Goal: Information Seeking & Learning: Learn about a topic

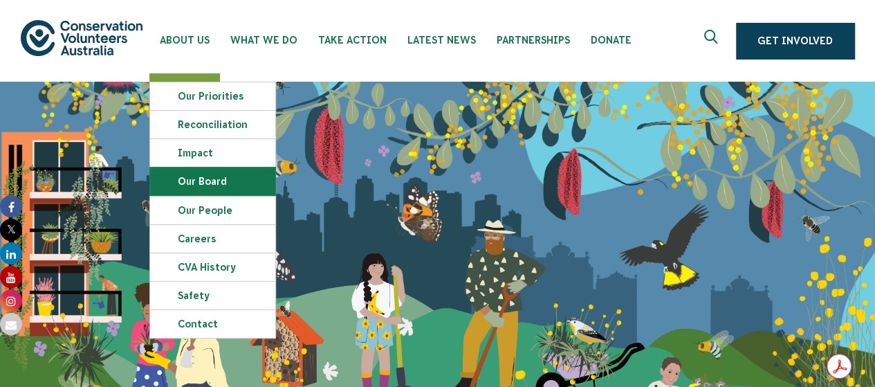
click at [214, 178] on link "Our Board" at bounding box center [212, 181] width 125 height 28
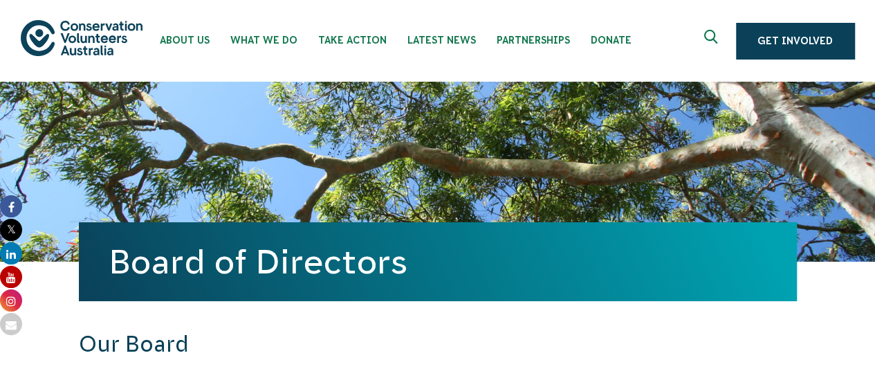
drag, startPoint x: 883, startPoint y: 32, endPoint x: 858, endPoint y: -84, distance: 118.3
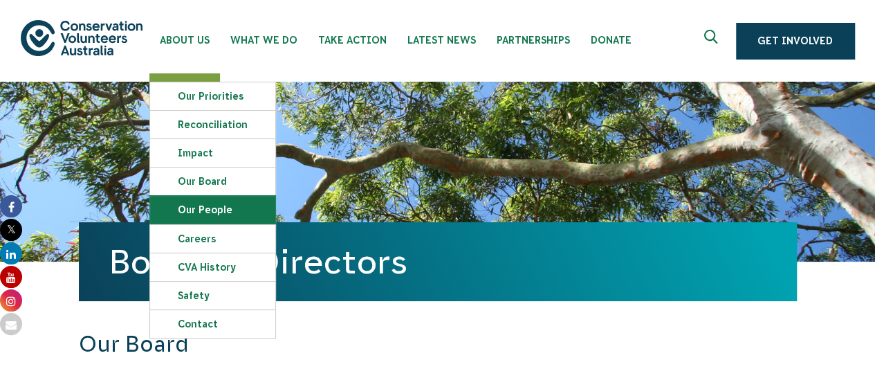
click at [206, 206] on link "Our People" at bounding box center [212, 210] width 125 height 28
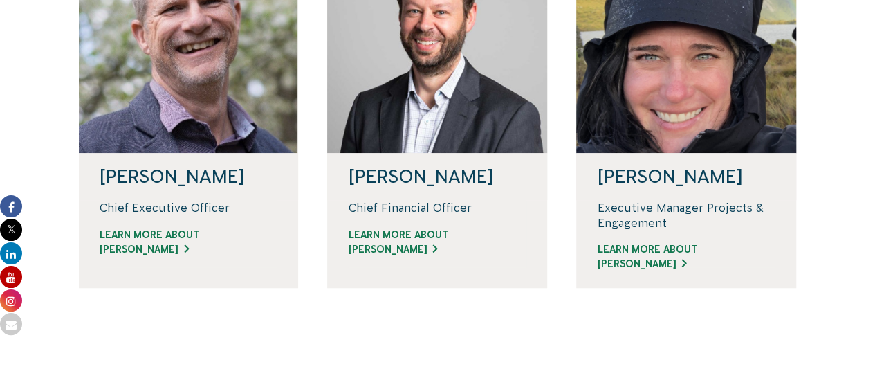
scroll to position [472, 0]
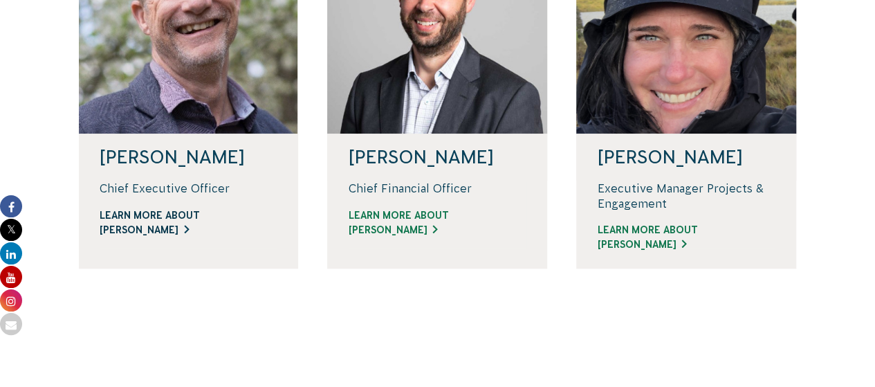
click at [174, 222] on link "Learn more about Phil" at bounding box center [189, 222] width 178 height 29
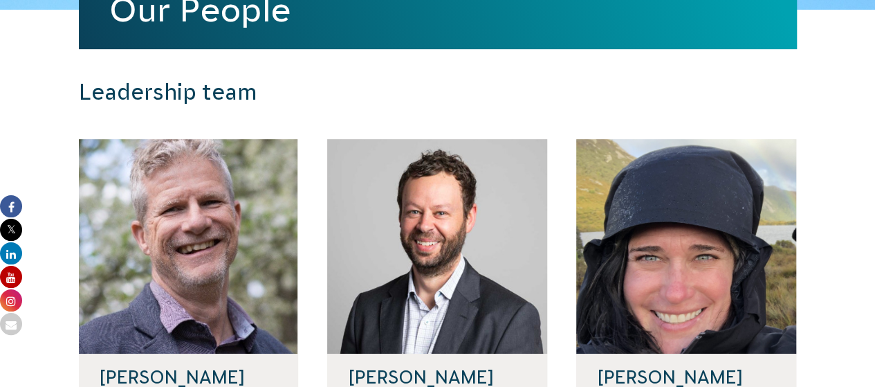
scroll to position [0, 0]
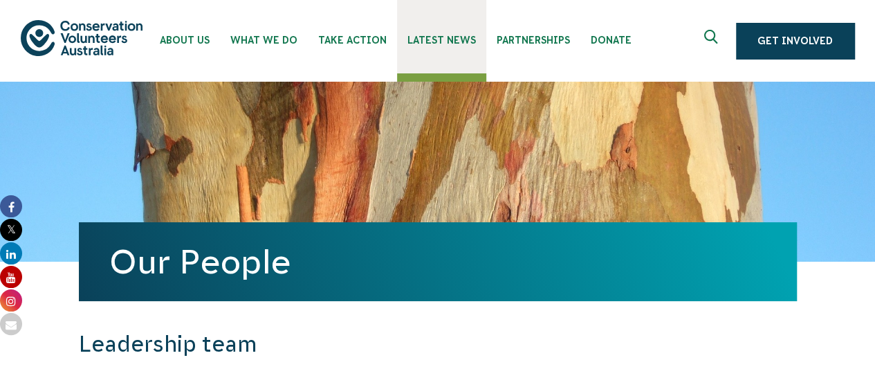
click at [441, 42] on span "Latest News" at bounding box center [442, 40] width 68 height 11
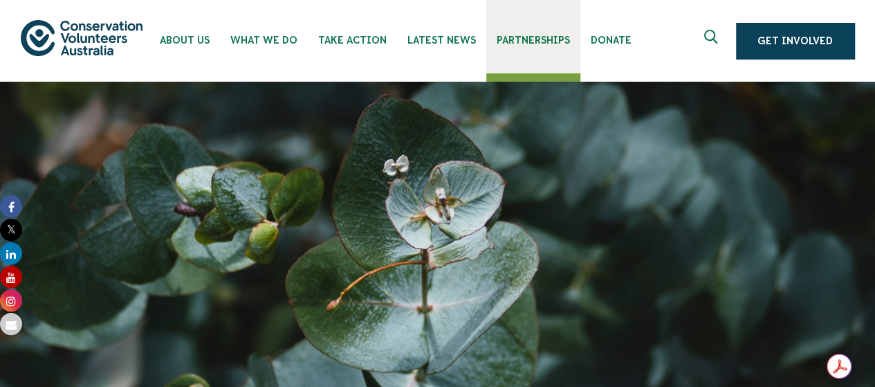
click at [522, 48] on link "Partnerships" at bounding box center [533, 36] width 94 height 73
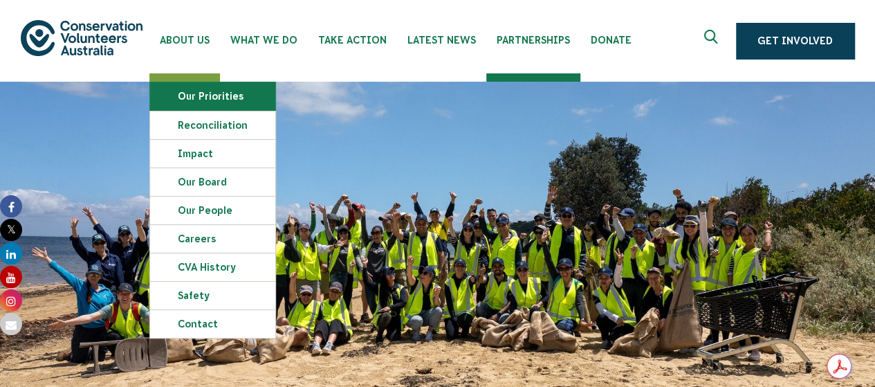
click at [205, 91] on link "Our Priorities" at bounding box center [212, 96] width 125 height 28
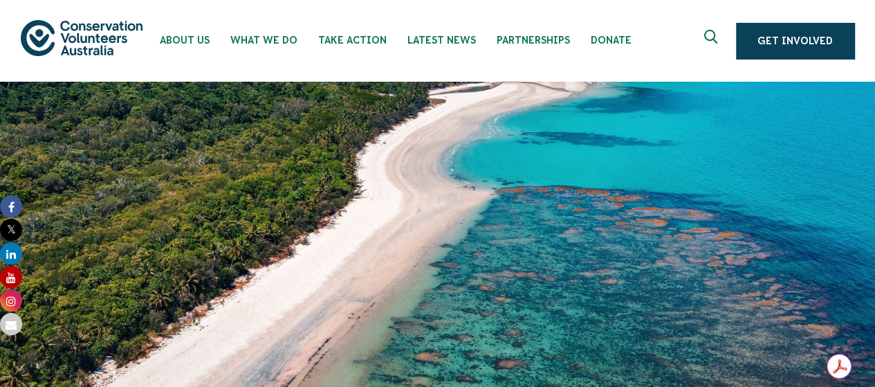
drag, startPoint x: 876, startPoint y: 39, endPoint x: 450, endPoint y: 167, distance: 444.1
click at [453, 174] on div "Our Priorities" at bounding box center [438, 255] width 718 height 346
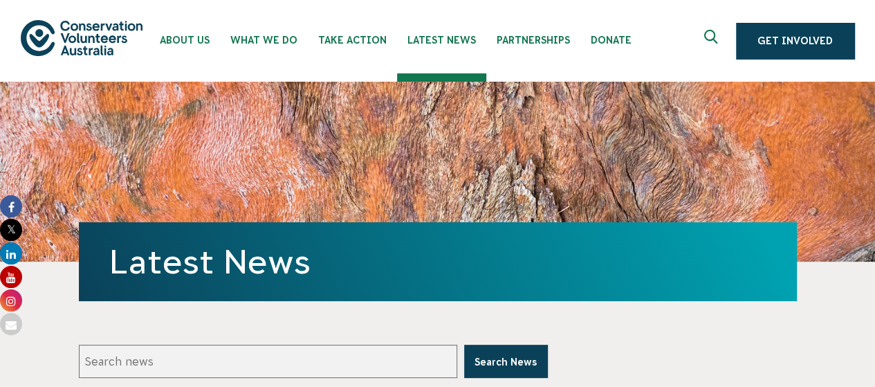
drag, startPoint x: 881, startPoint y: 30, endPoint x: 864, endPoint y: -84, distance: 114.8
